Goal: Task Accomplishment & Management: Manage account settings

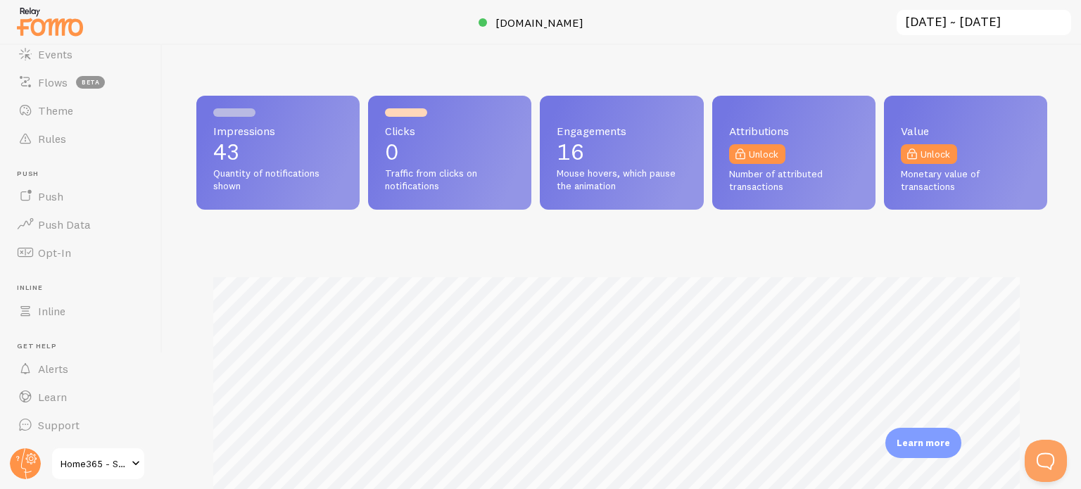
scroll to position [120, 0]
click at [29, 460] on circle at bounding box center [25, 463] width 31 height 31
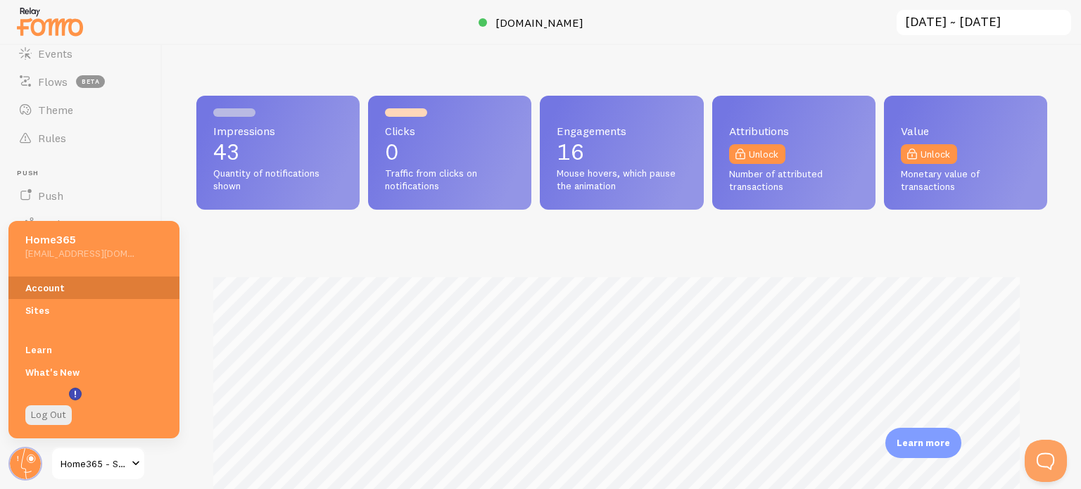
click at [31, 284] on link "Account" at bounding box center [93, 287] width 171 height 23
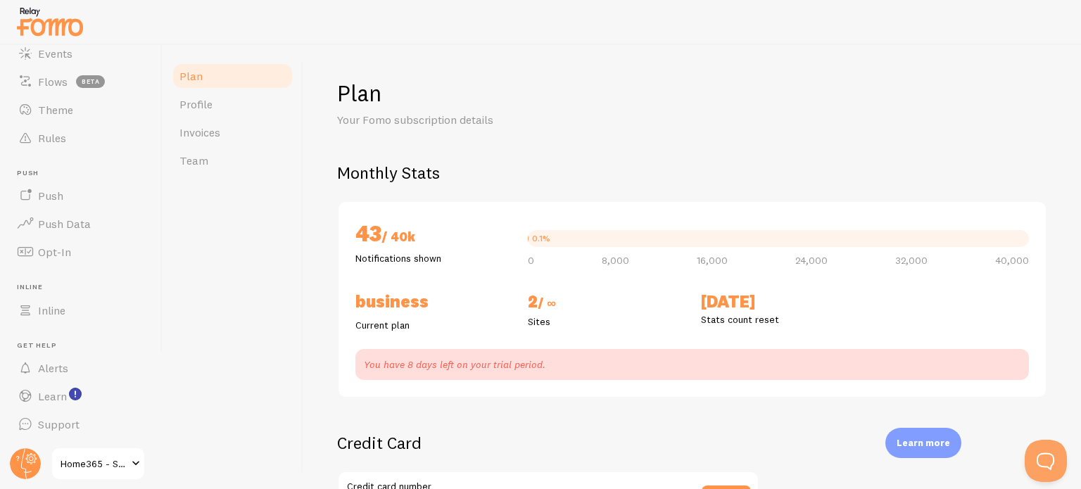
checkbox input "true"
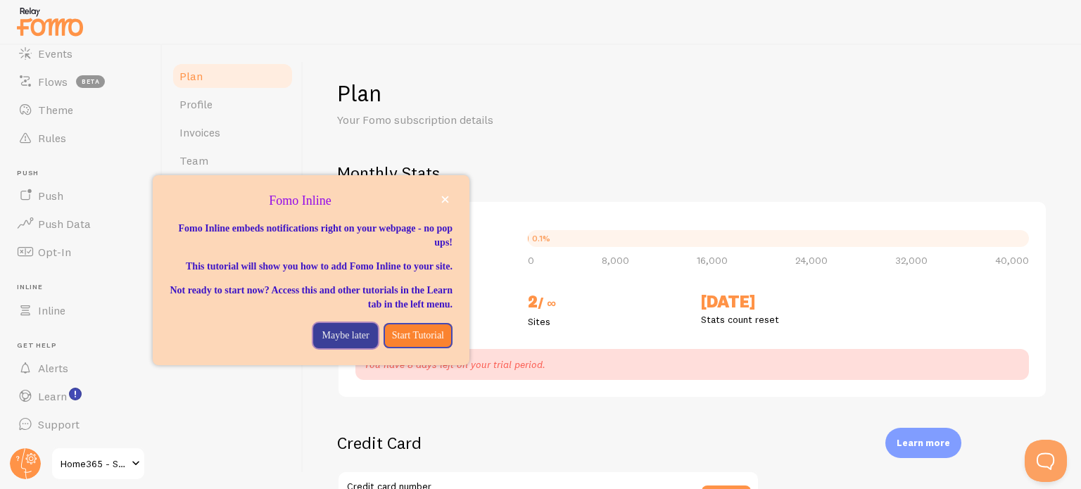
click at [323, 343] on p "Maybe later" at bounding box center [345, 336] width 47 height 14
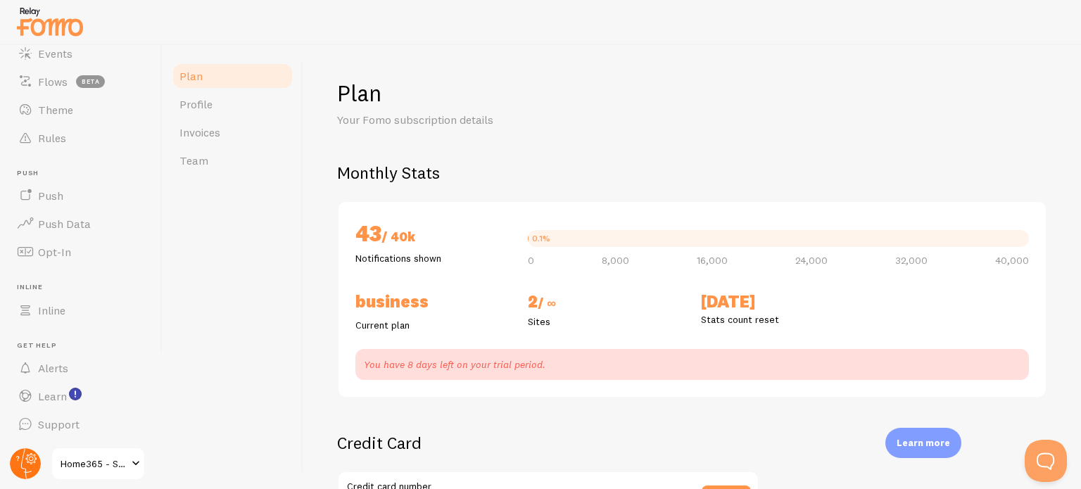
click at [27, 459] on icon at bounding box center [31, 458] width 11 height 11
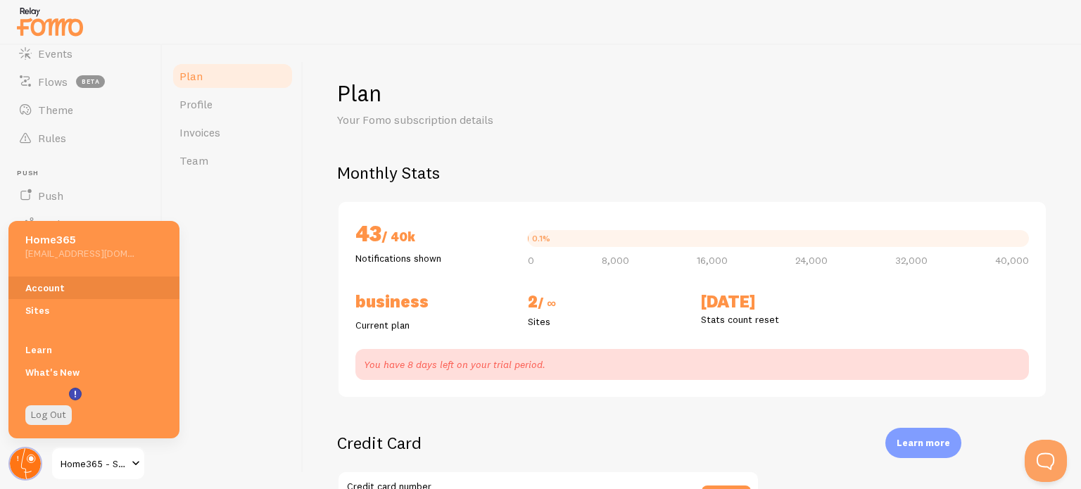
click at [27, 460] on circle at bounding box center [25, 463] width 31 height 31
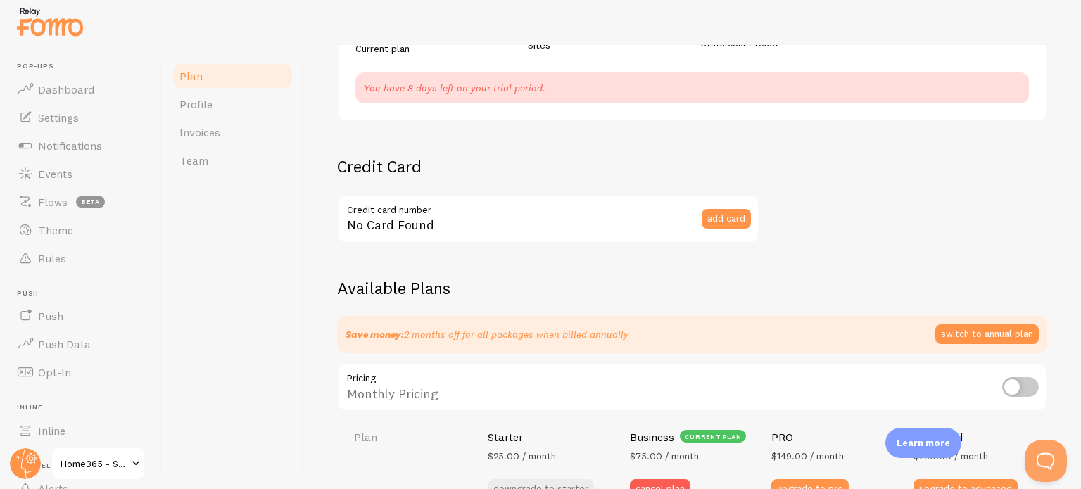
scroll to position [422, 0]
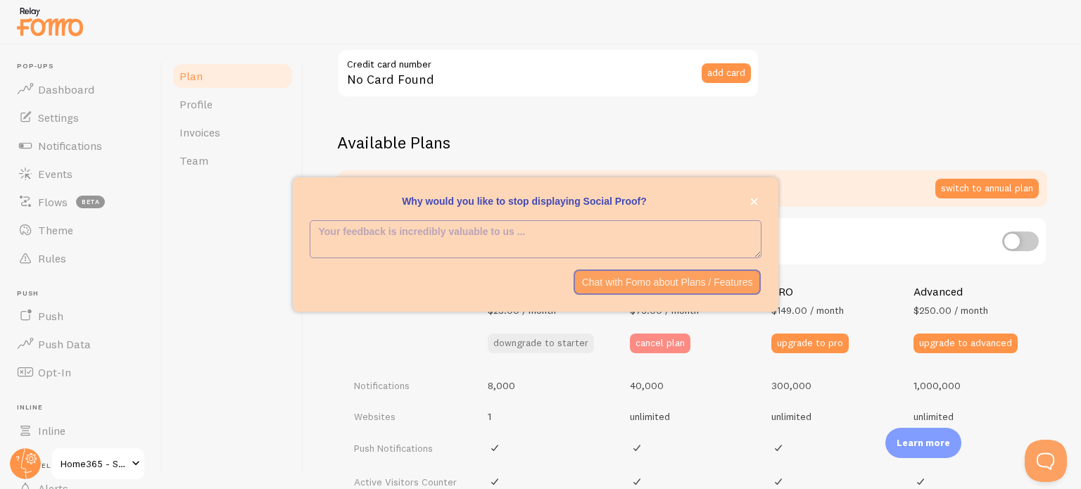
click at [637, 345] on button "cancel plan" at bounding box center [660, 343] width 61 height 20
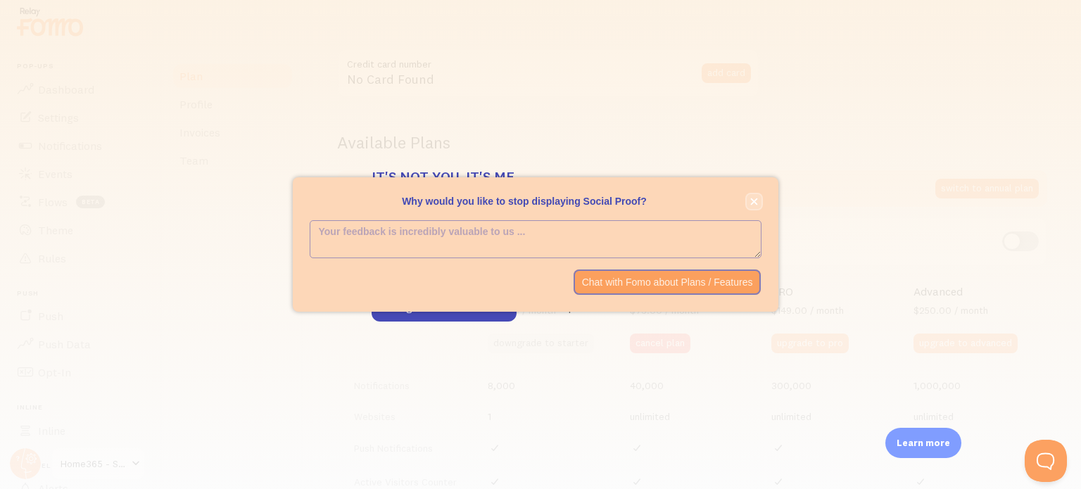
click at [756, 197] on button "close," at bounding box center [753, 201] width 15 height 15
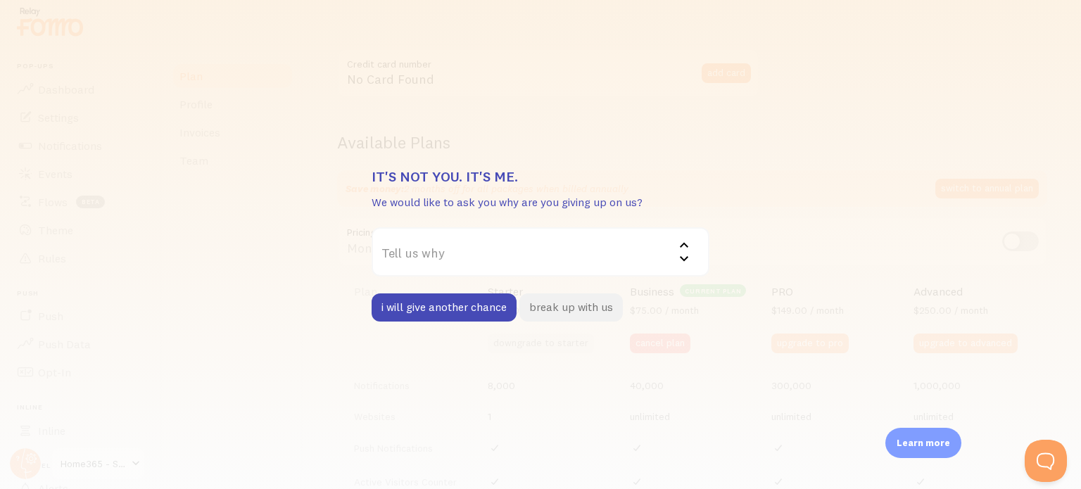
click at [577, 308] on button "break up with us" at bounding box center [570, 307] width 103 height 28
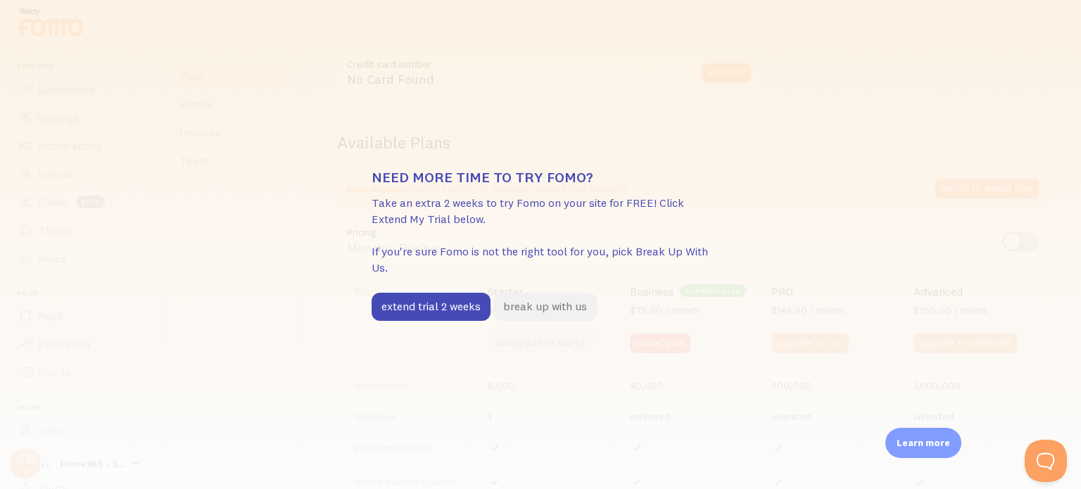
click at [578, 308] on button "break up with us" at bounding box center [544, 307] width 103 height 28
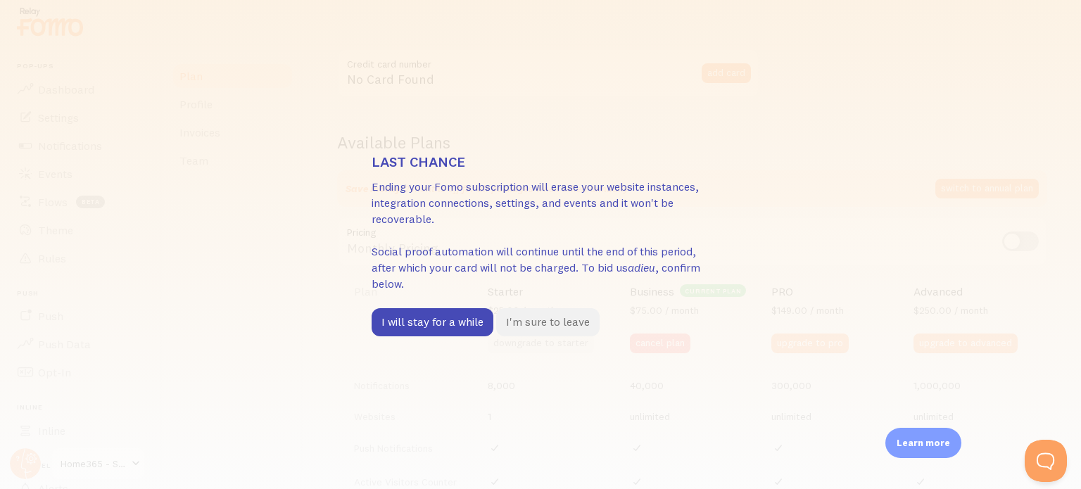
click at [547, 319] on button "I'm sure to leave" at bounding box center [547, 322] width 103 height 28
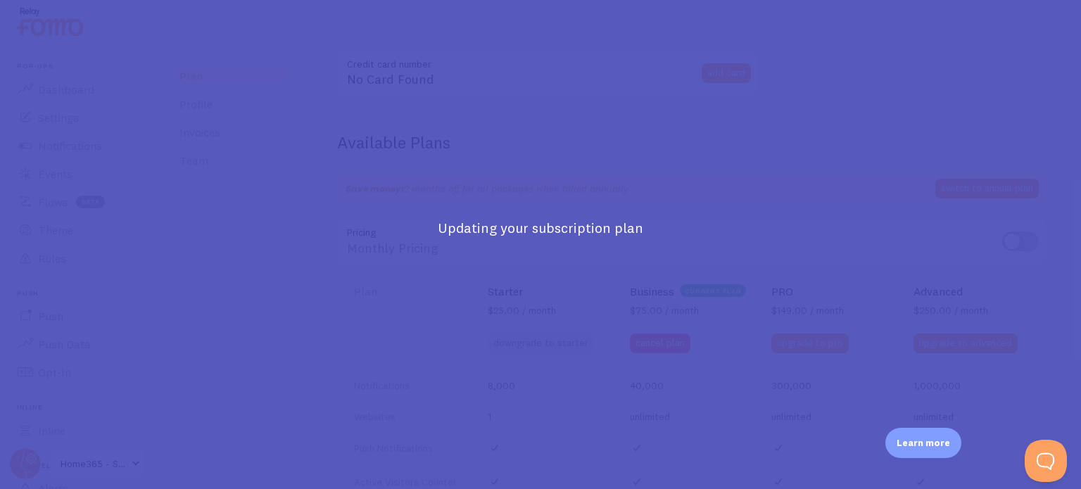
scroll to position [462, 0]
